Goal: Transaction & Acquisition: Purchase product/service

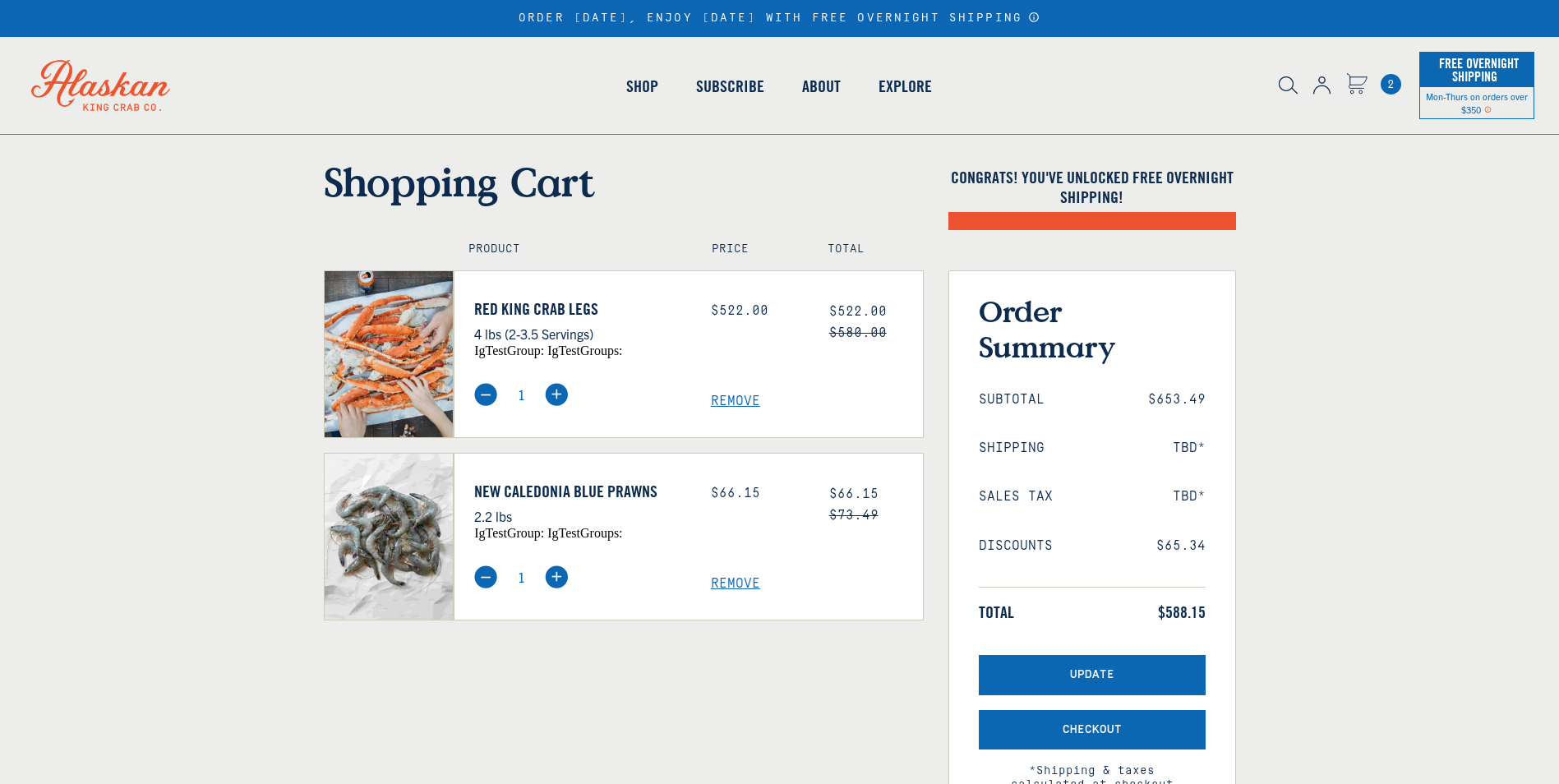
click at [738, 582] on span "Remove" at bounding box center [817, 583] width 212 height 16
select select "40826592231503"
select select "40826730905679"
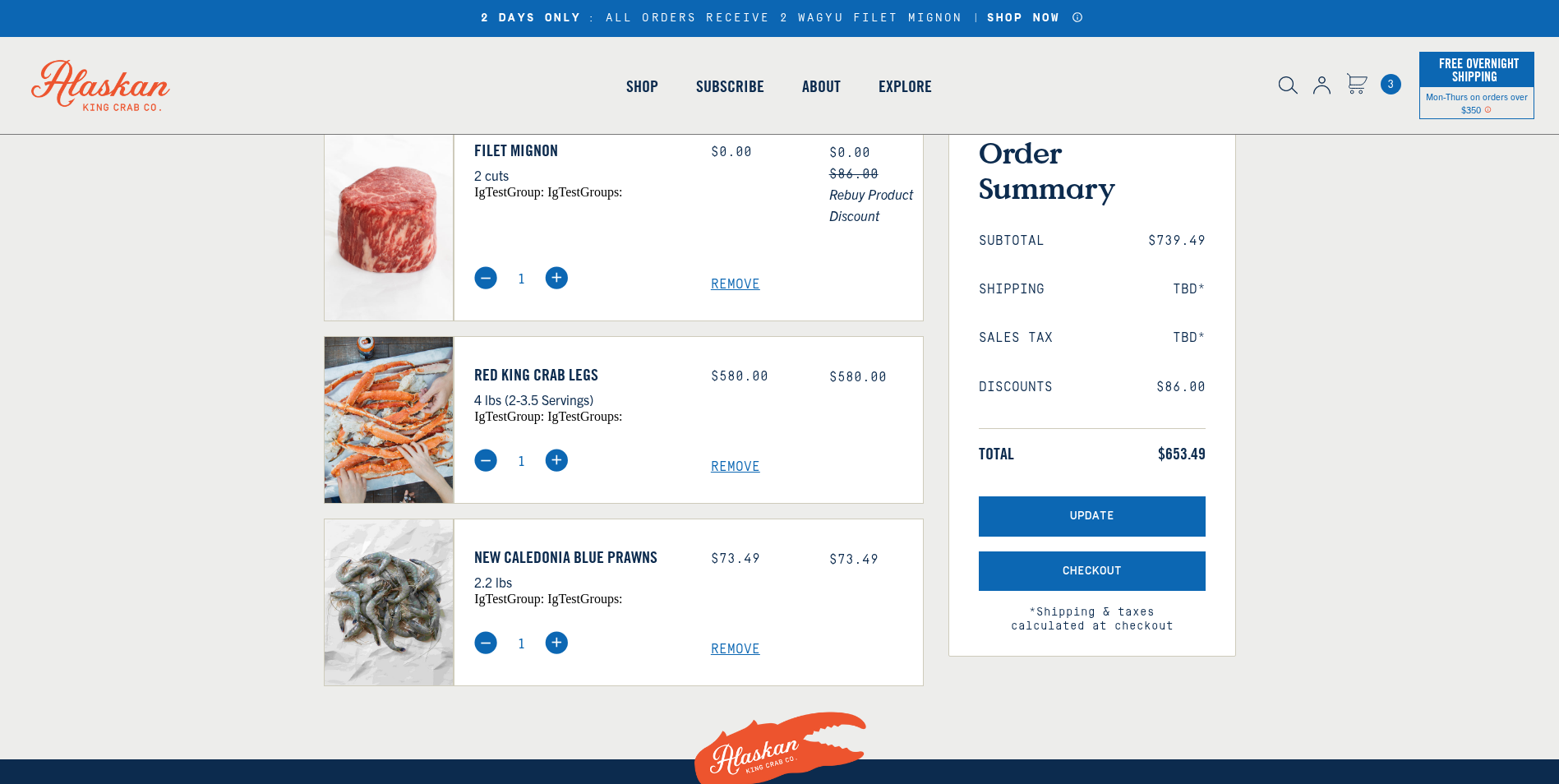
scroll to position [164, 0]
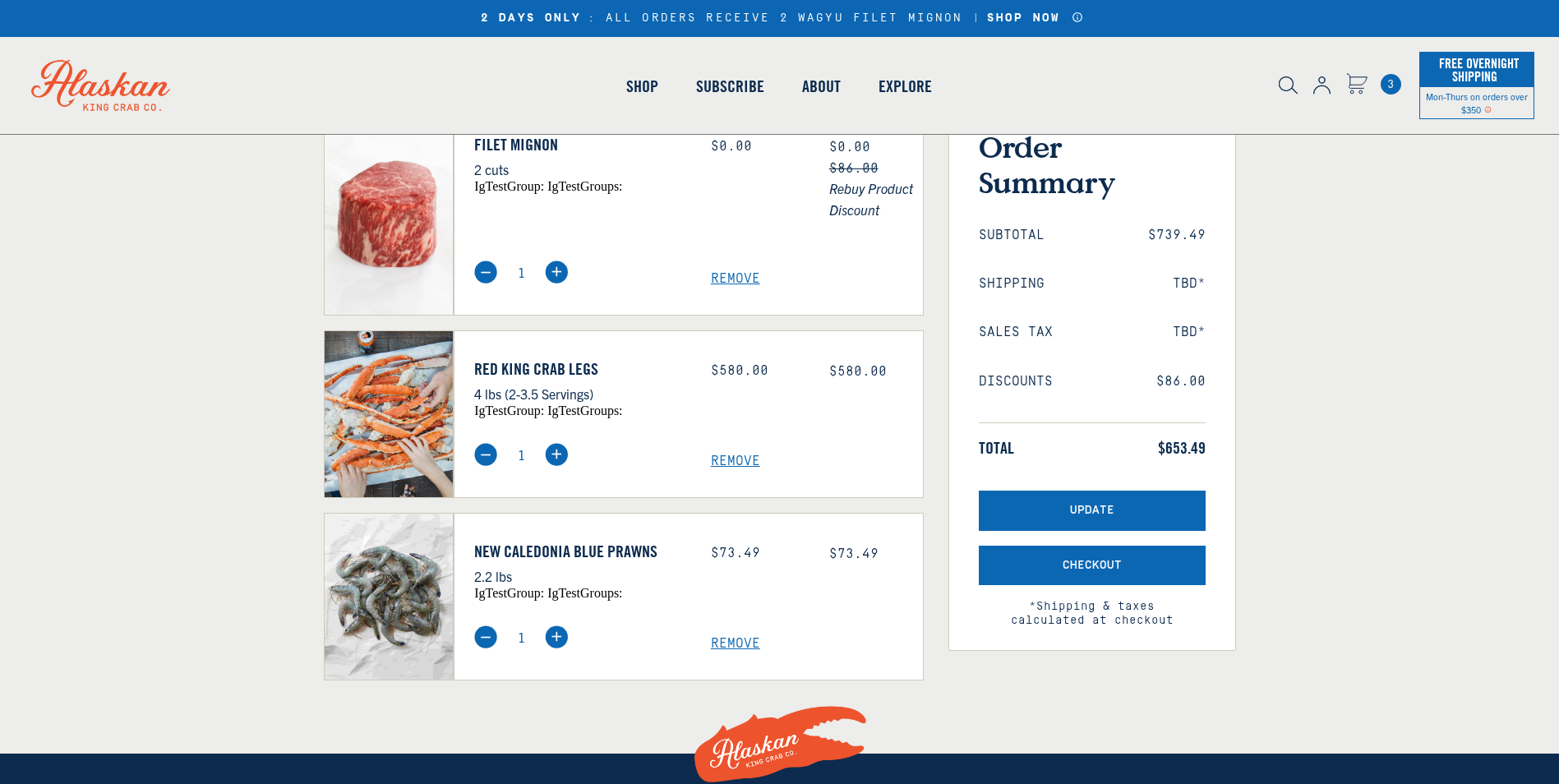
select select "40826592231503"
select select "40826730905679"
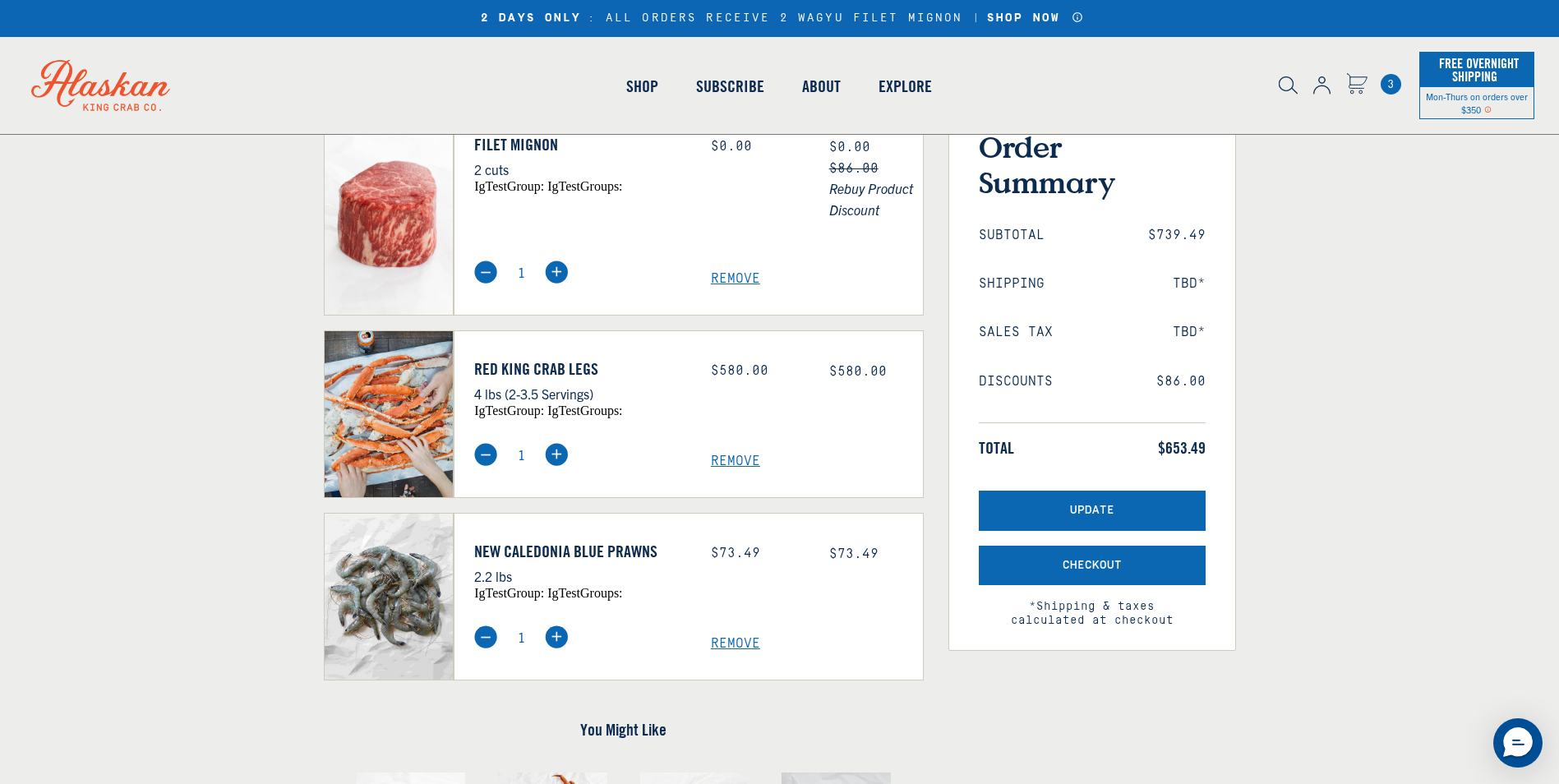
click at [743, 640] on span "Remove" at bounding box center [817, 643] width 212 height 16
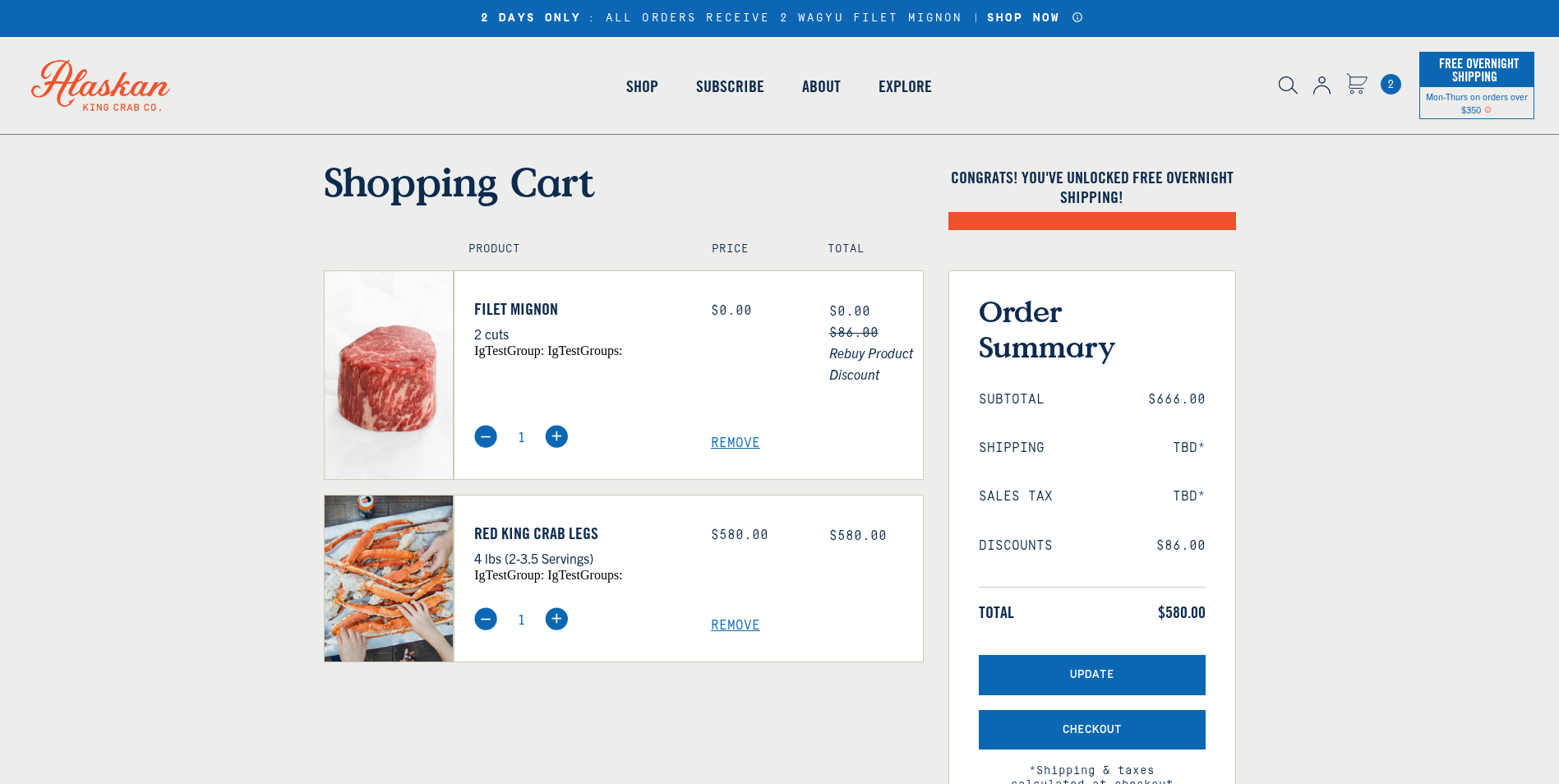
select select "40826592231503"
select select "40826730905679"
